Goal: Task Accomplishment & Management: Complete application form

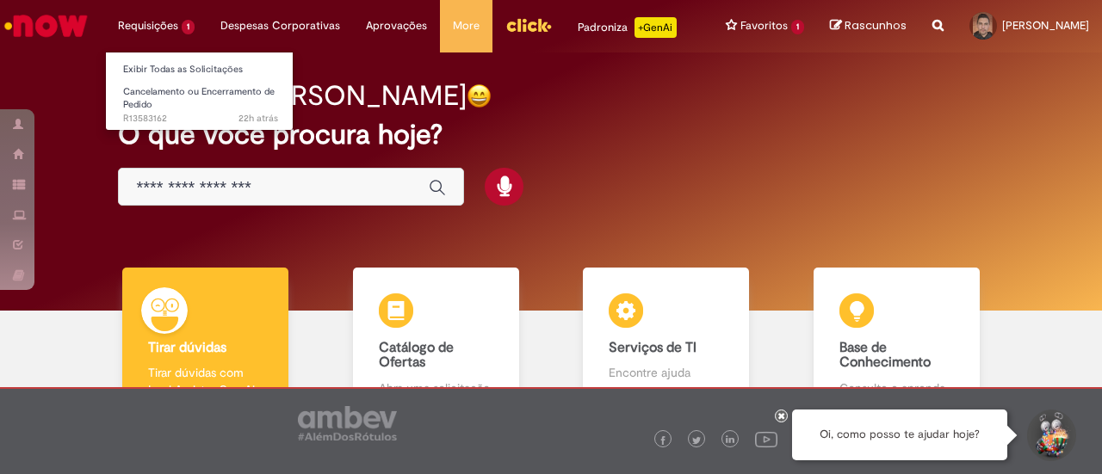
click at [174, 34] on li "Requisições 1 Exibir Todas as Solicitações Cancelamento ou Encerramento de Pedi…" at bounding box center [156, 26] width 102 height 52
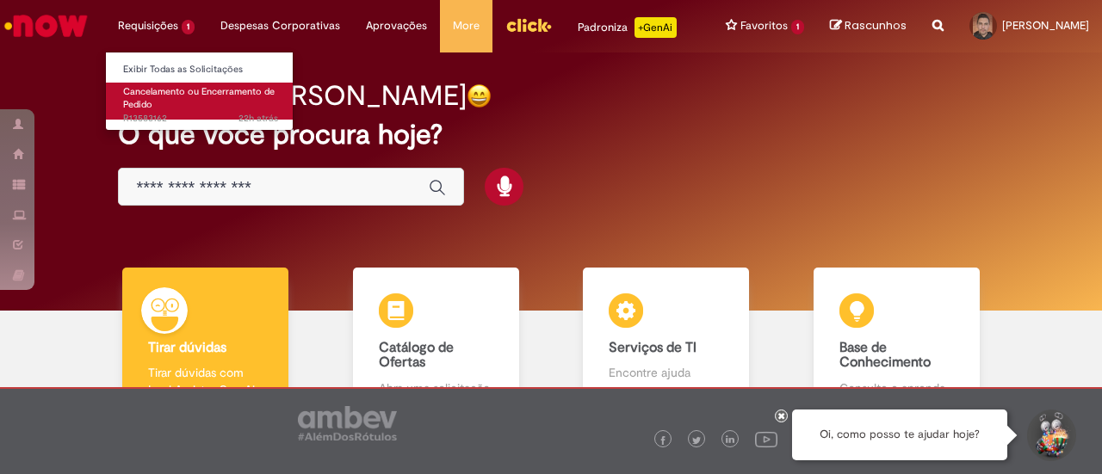
click at [166, 92] on span "Cancelamento ou Encerramento de Pedido" at bounding box center [199, 98] width 152 height 27
